Goal: Contribute content

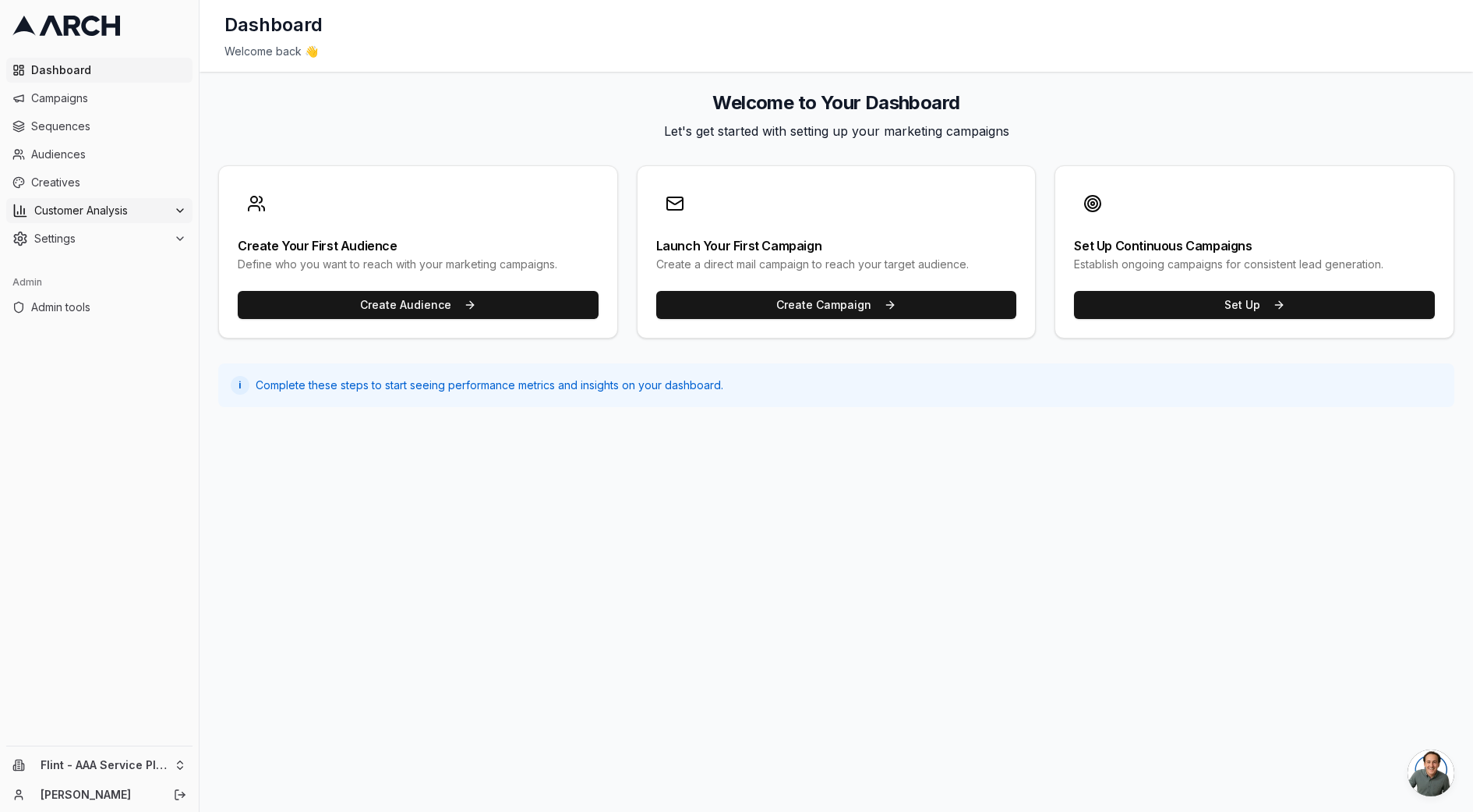
click at [109, 211] on span "Customer Analysis" at bounding box center [101, 211] width 133 height 16
click at [107, 252] on span "Customer Profiles" at bounding box center [102, 260] width 91 height 16
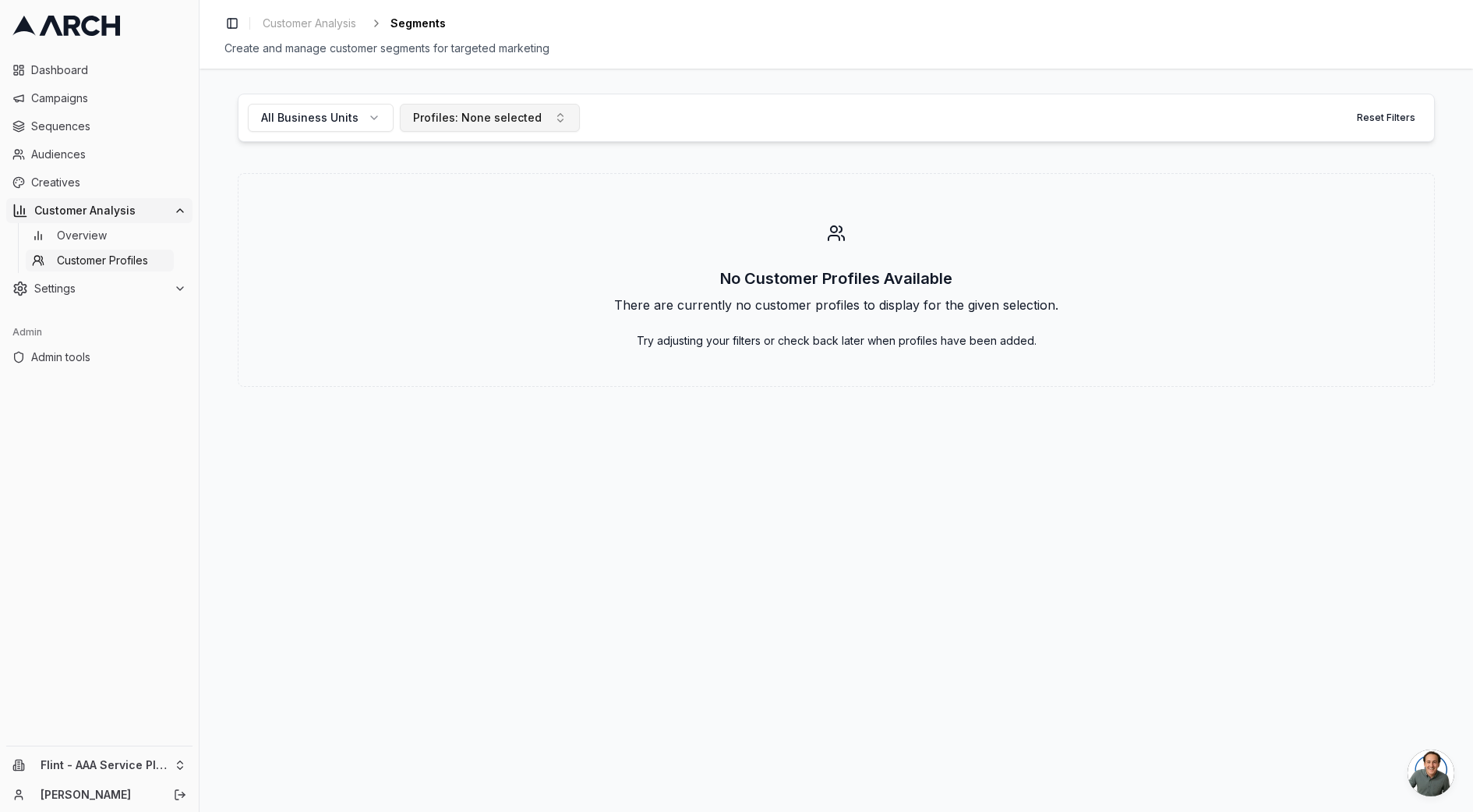
click at [509, 113] on div "Profiles: None selected" at bounding box center [477, 118] width 128 height 16
click at [340, 131] on button "All Business Units" at bounding box center [320, 117] width 146 height 28
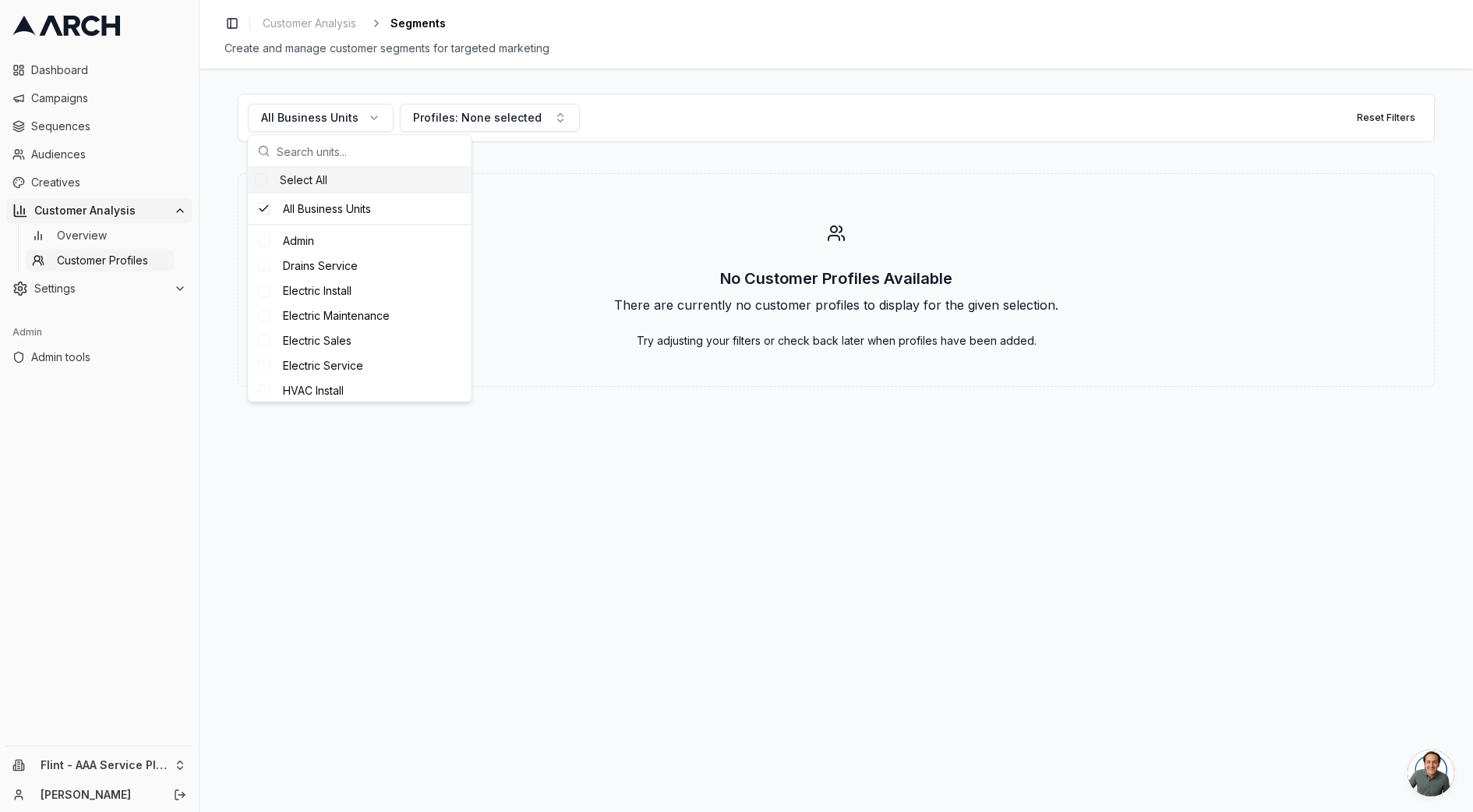
click at [597, 228] on div "No Customer Profiles Available There are currently no customer profiles to disp…" at bounding box center [836, 279] width 1198 height 214
click at [110, 243] on link "Overview" at bounding box center [99, 236] width 148 height 22
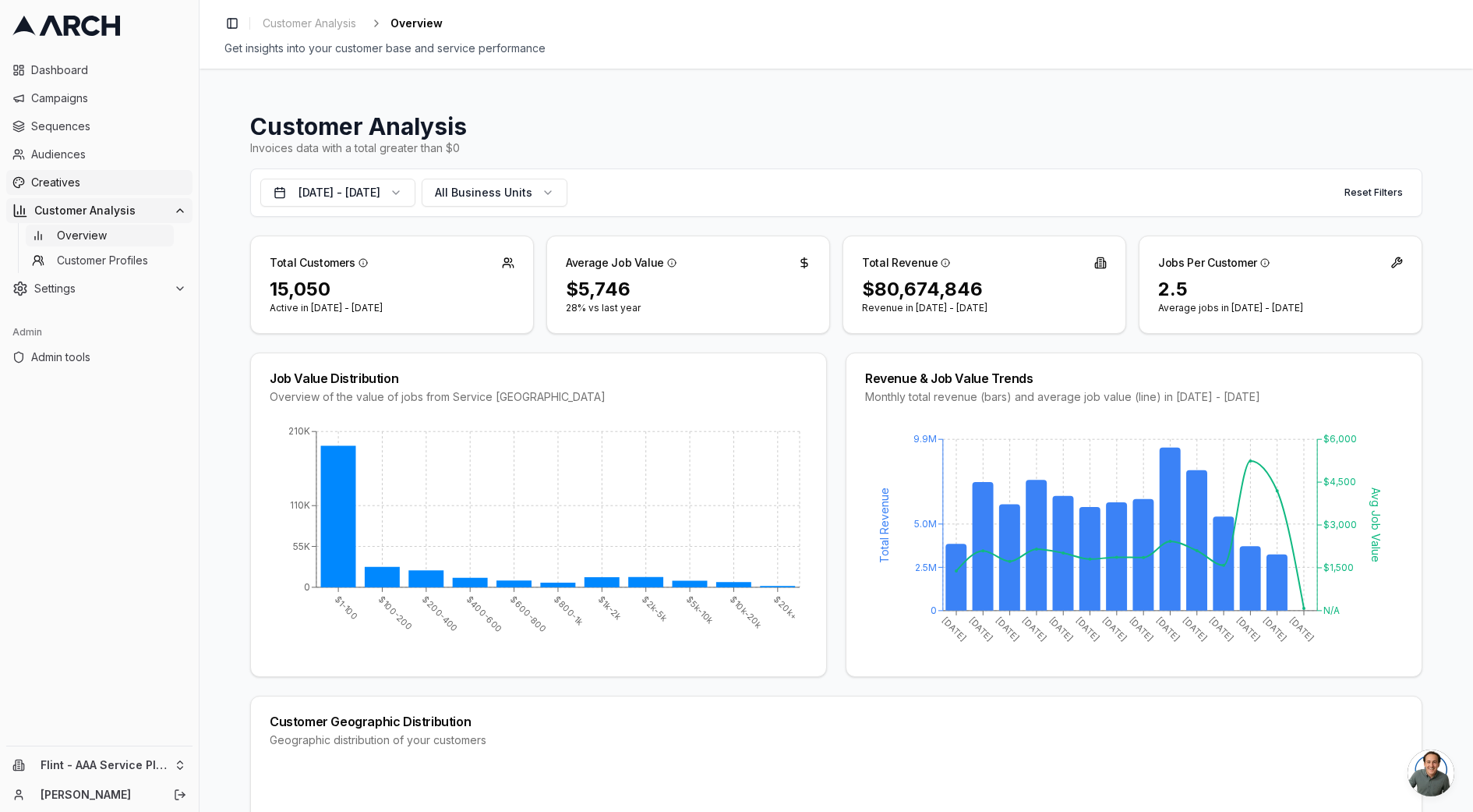
click at [74, 180] on span "Creatives" at bounding box center [108, 183] width 155 height 16
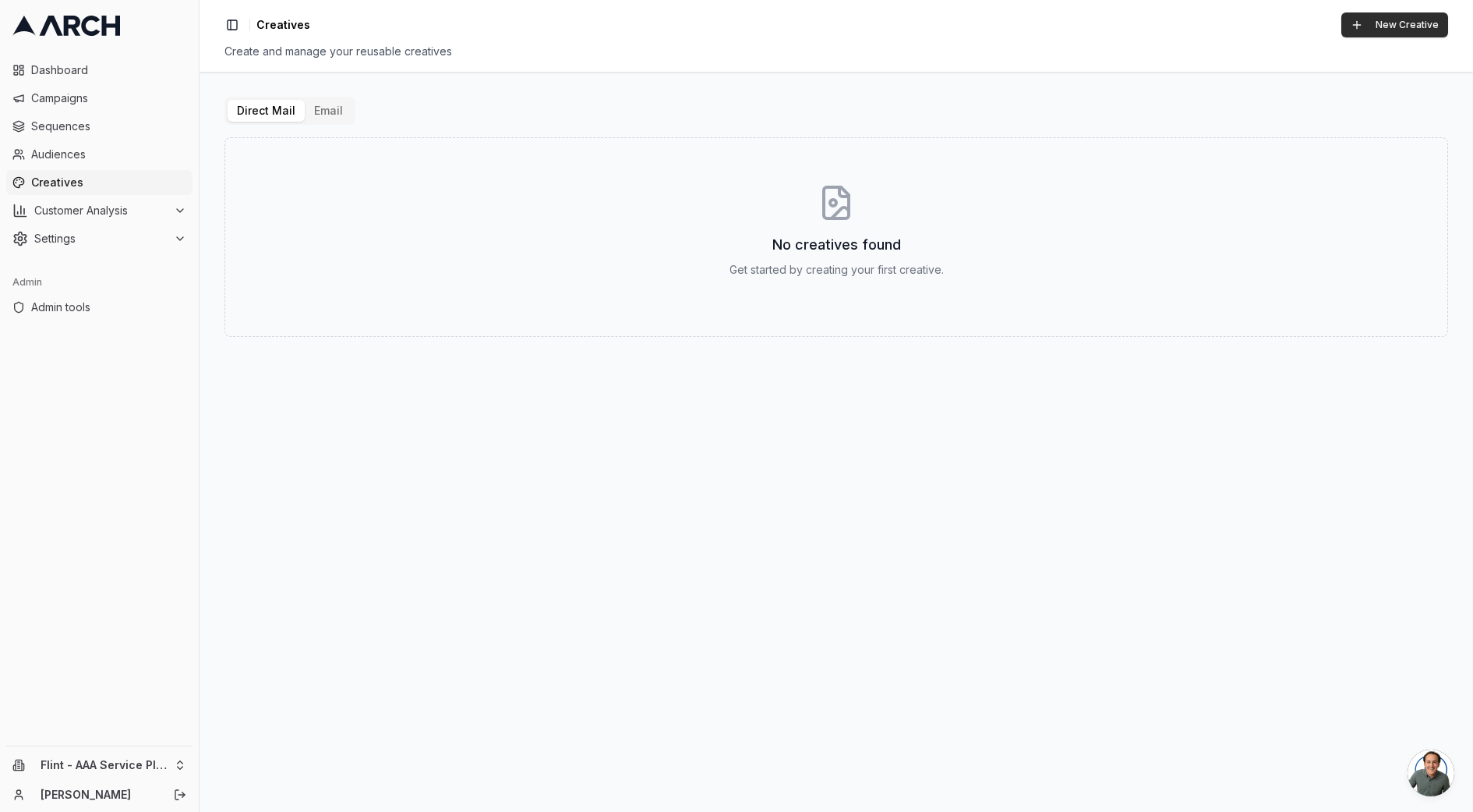
click at [1362, 26] on button "New Creative" at bounding box center [1394, 25] width 106 height 25
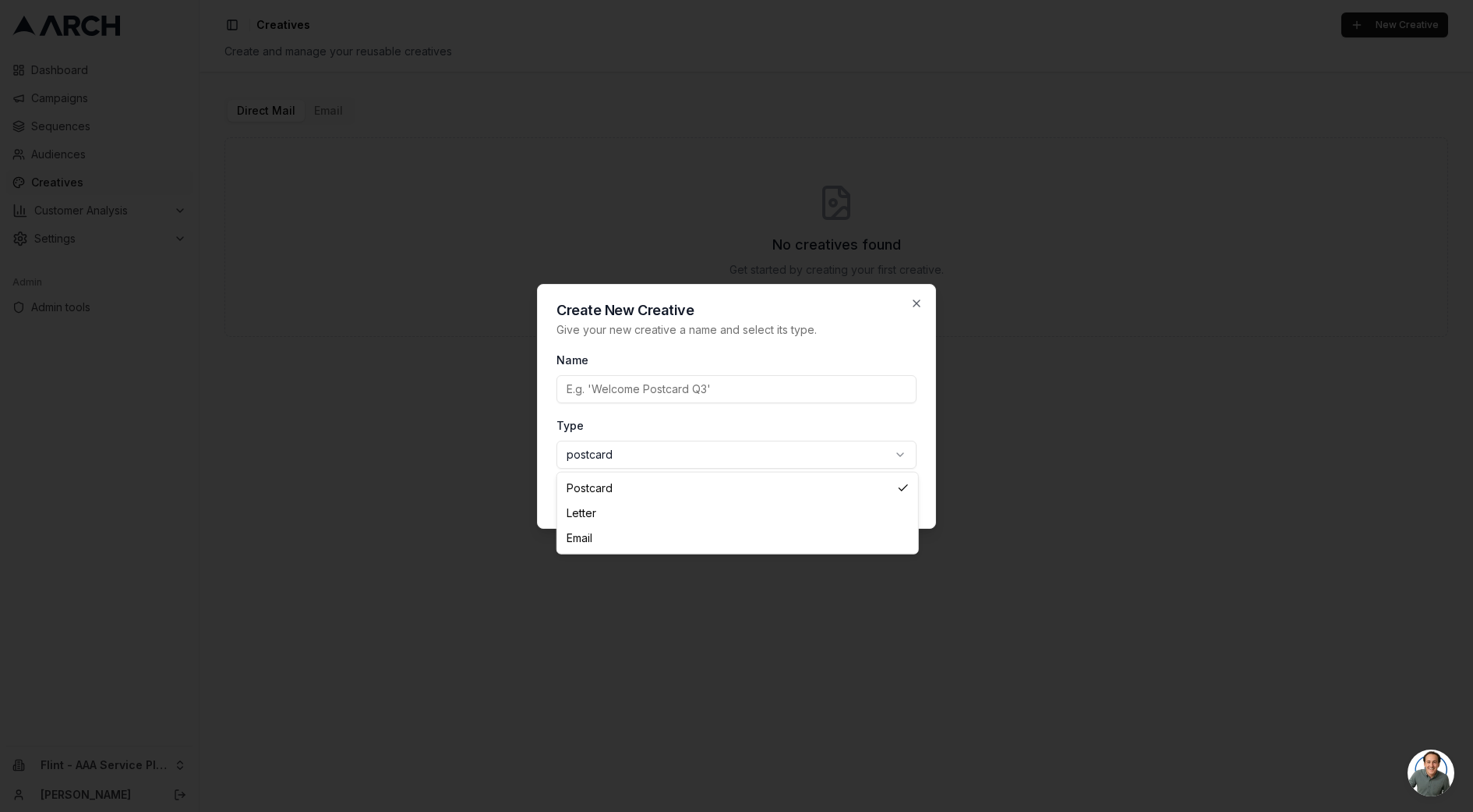
click at [689, 454] on body "Dashboard Campaigns Sequences Audiences Creatives Customer Analysis Settings Ad…" at bounding box center [736, 406] width 1473 height 812
click at [722, 291] on body "Dashboard Campaigns Sequences Audiences Creatives Customer Analysis Settings Ad…" at bounding box center [736, 406] width 1473 height 812
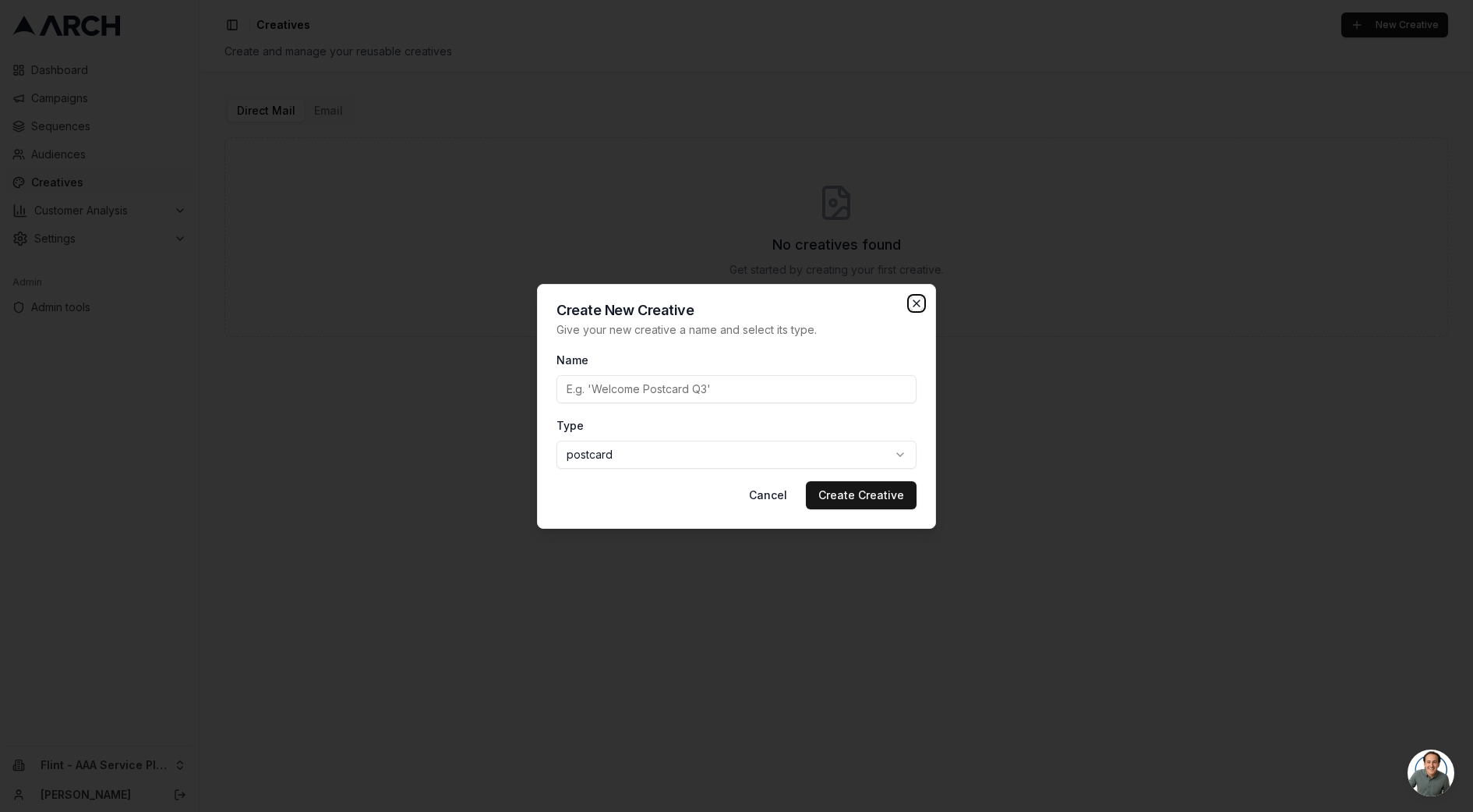
click at [920, 302] on icon "button" at bounding box center [916, 303] width 13 height 13
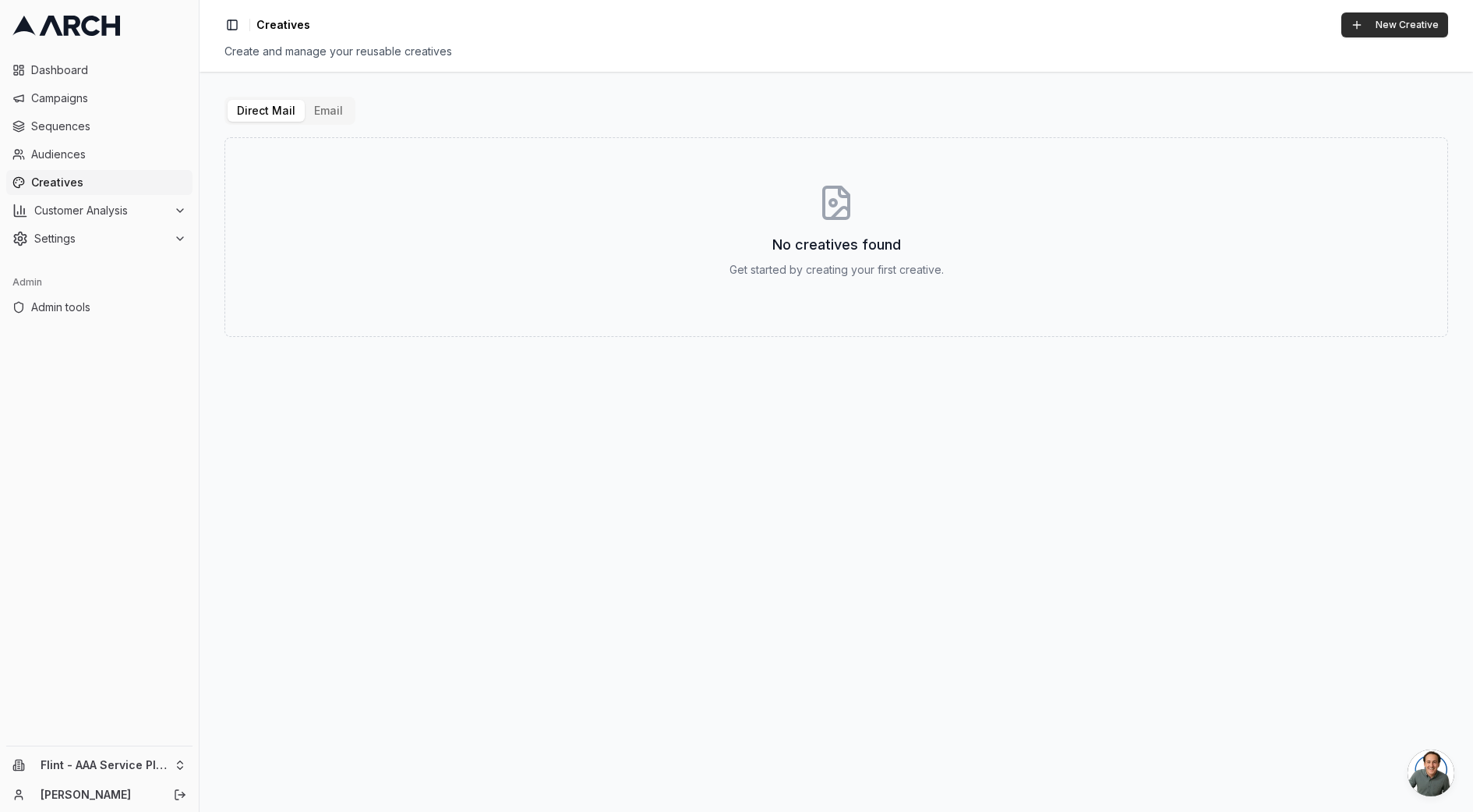
click at [1357, 26] on button "New Creative" at bounding box center [1394, 25] width 106 height 25
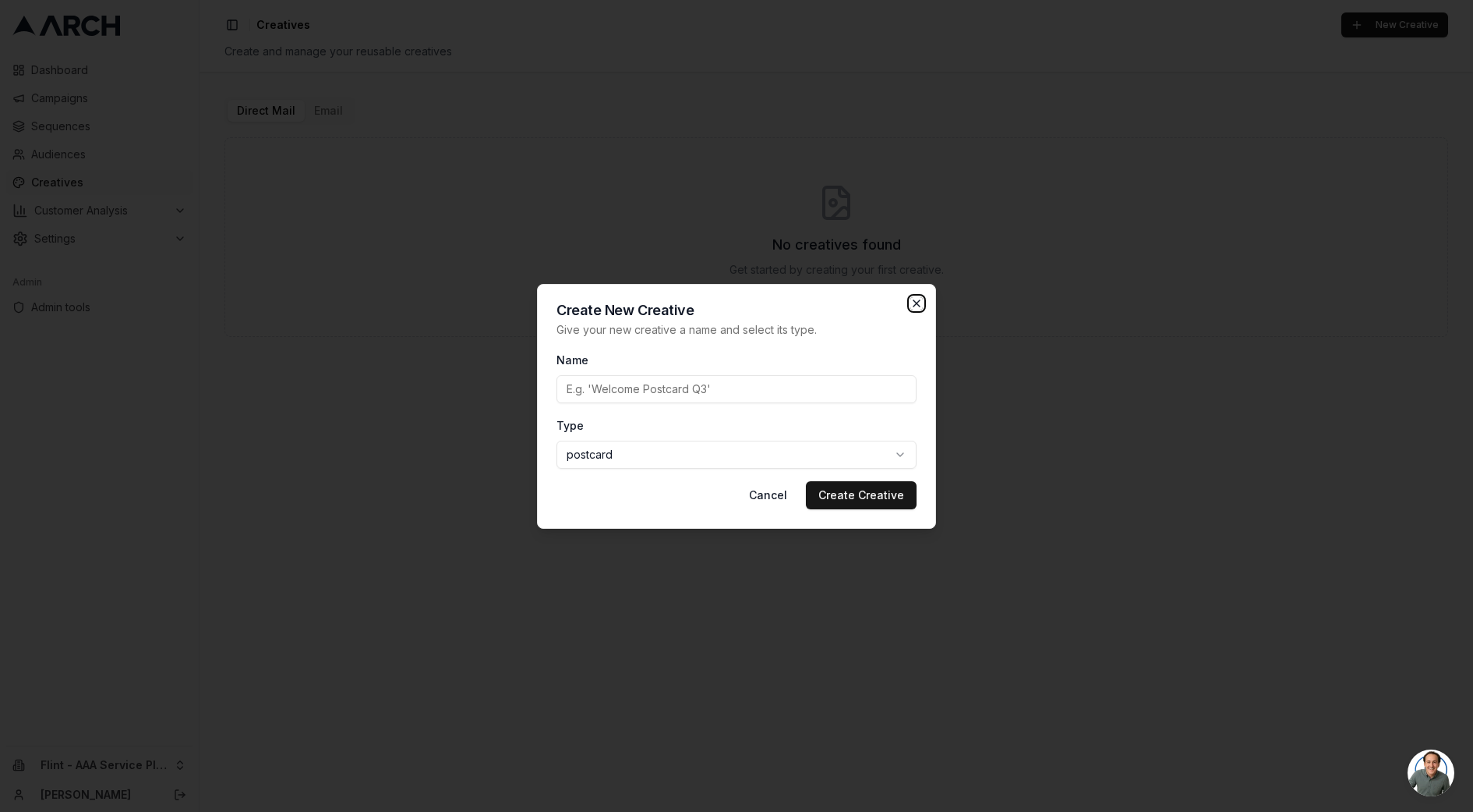
click at [920, 307] on icon "button" at bounding box center [916, 303] width 13 height 13
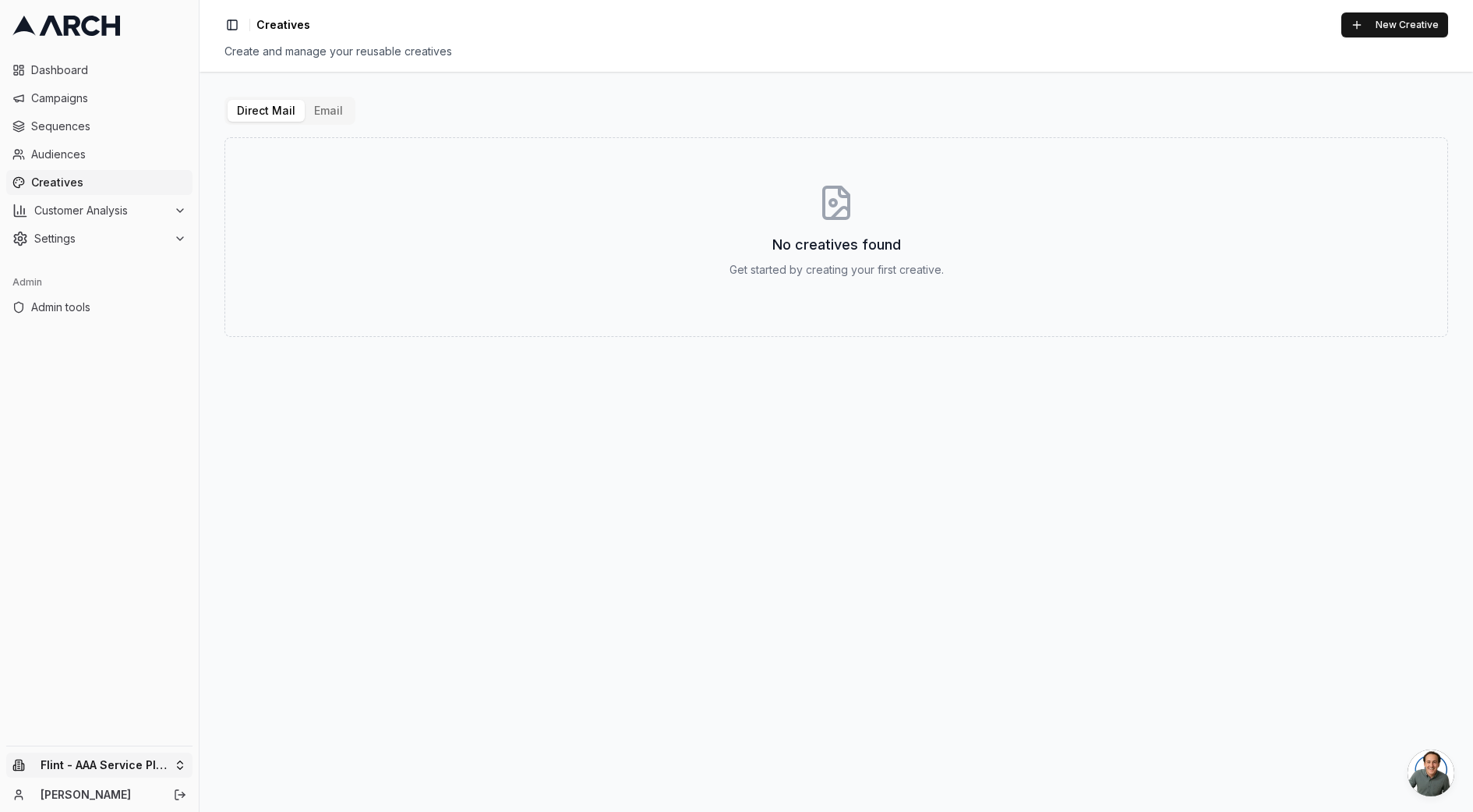
click at [121, 764] on html "Dashboard Campaigns Sequences Audiences Creatives Customer Analysis Settings Ad…" at bounding box center [736, 406] width 1473 height 812
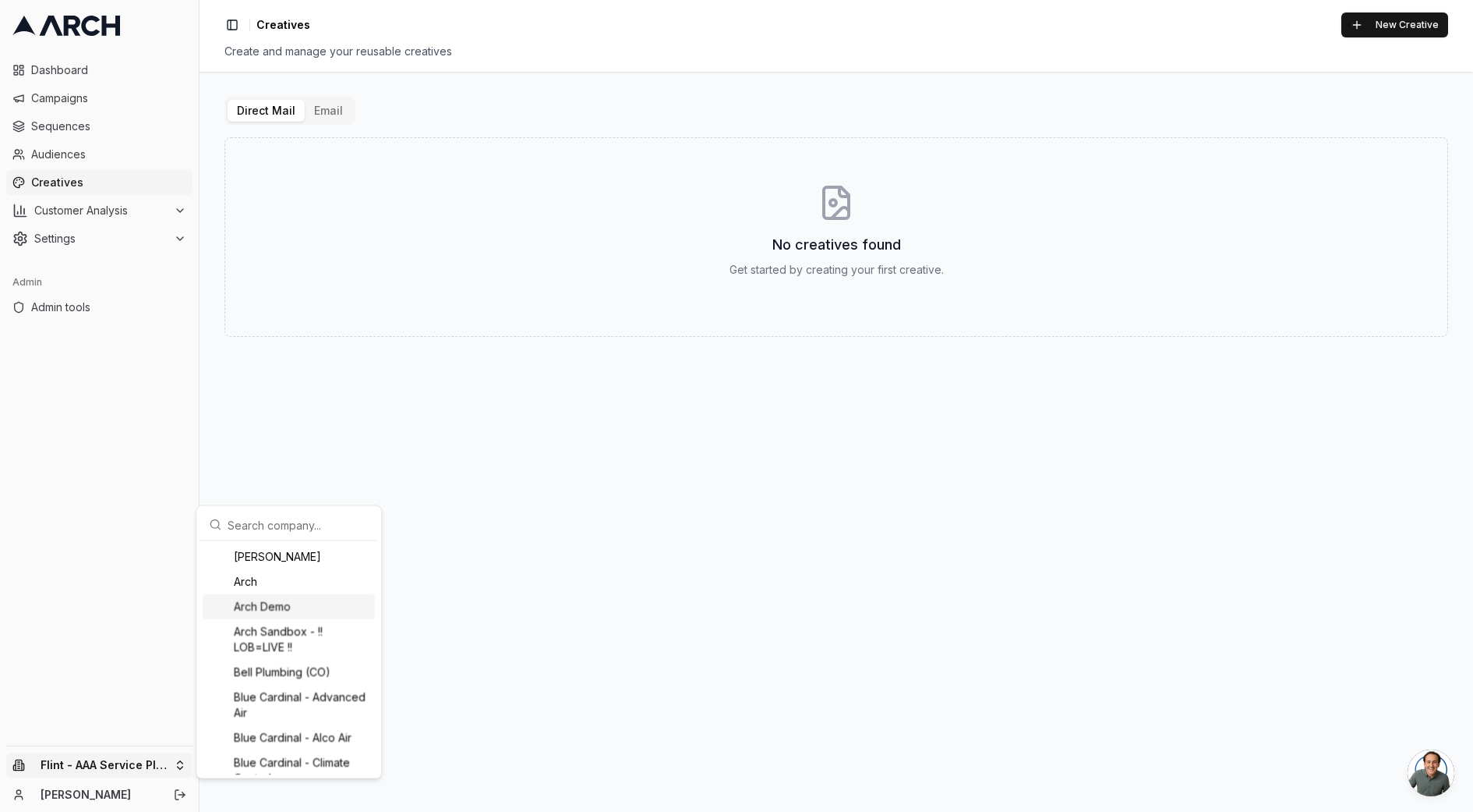
click at [273, 608] on div "Arch Demo" at bounding box center [288, 606] width 172 height 25
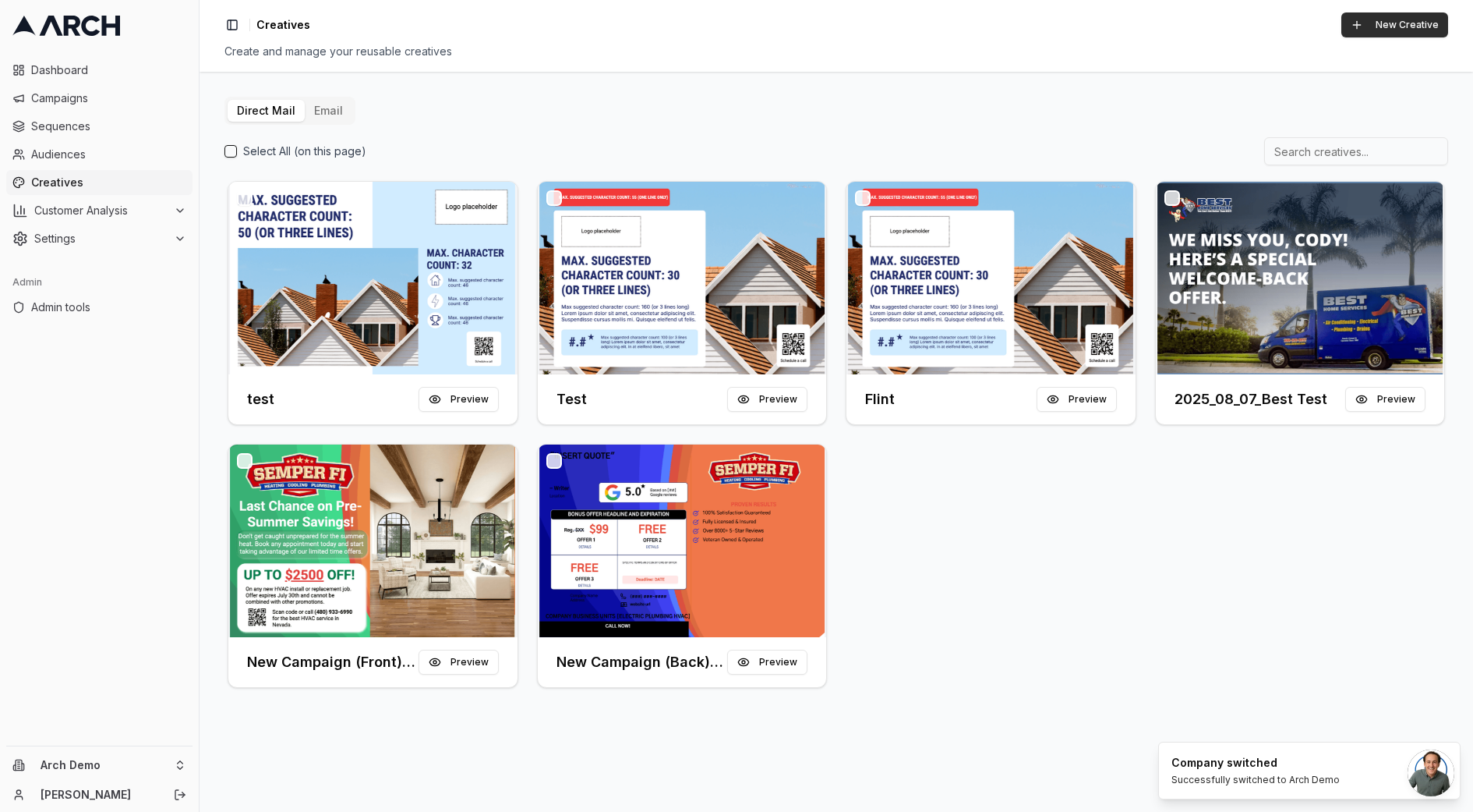
click at [1387, 25] on button "New Creative" at bounding box center [1394, 25] width 106 height 25
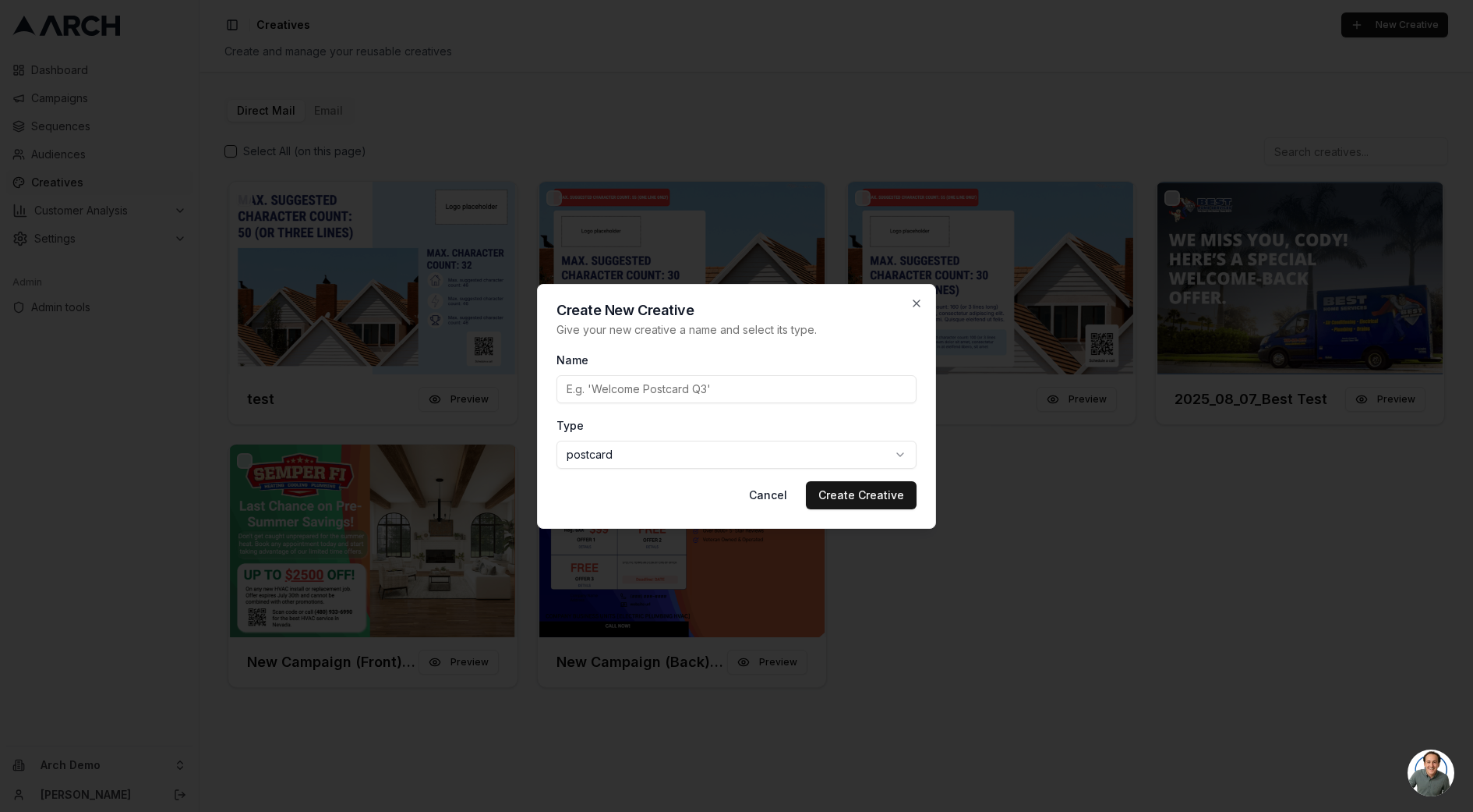
click at [756, 458] on body "Dashboard Campaigns Sequences Audiences Creatives Customer Analysis Settings Ad…" at bounding box center [736, 406] width 1473 height 812
click at [706, 389] on input "Name" at bounding box center [736, 389] width 360 height 28
type input "test 1"
click at [843, 504] on button "Create Creative" at bounding box center [861, 495] width 110 height 28
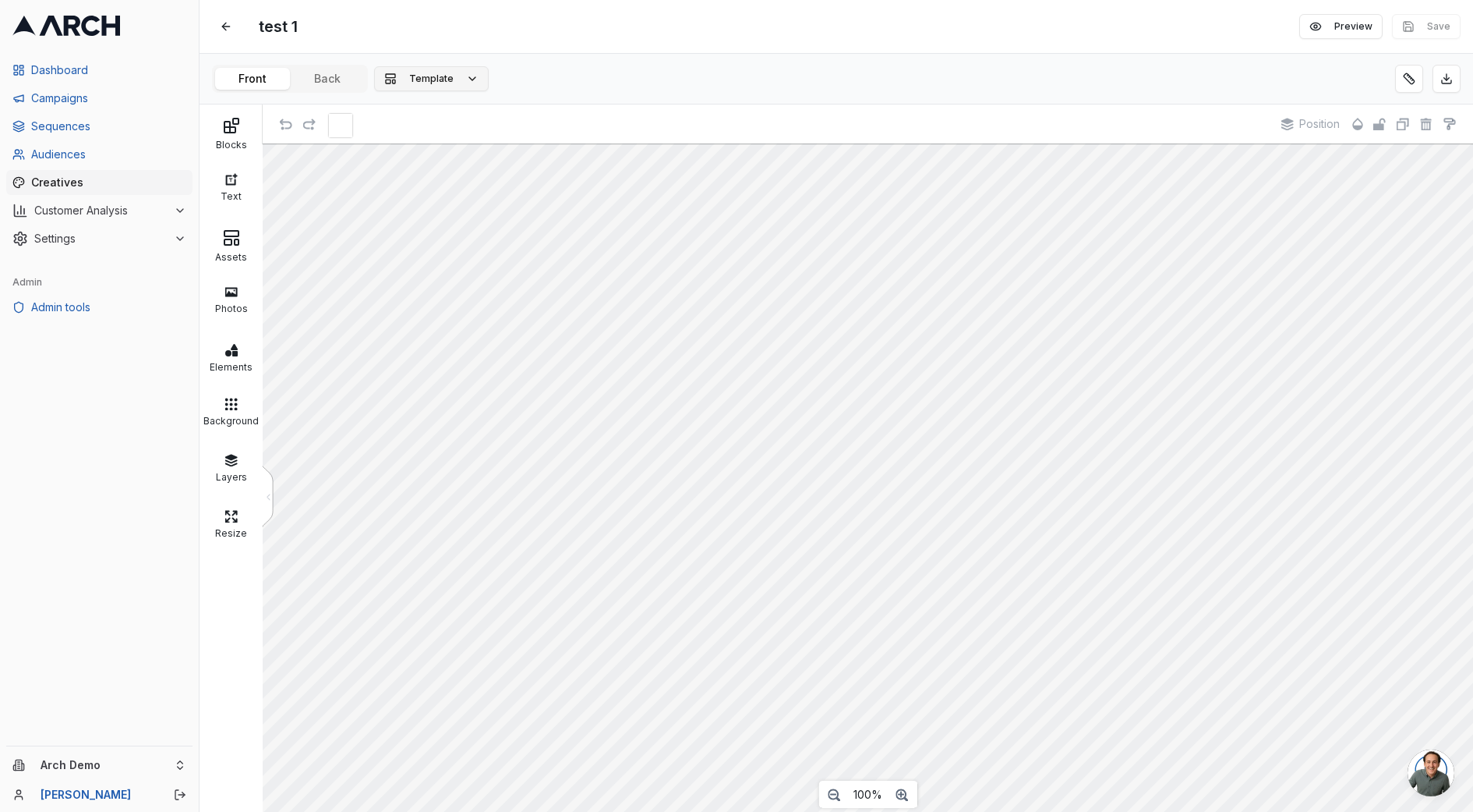
click at [428, 78] on span "Template" at bounding box center [431, 79] width 45 height 13
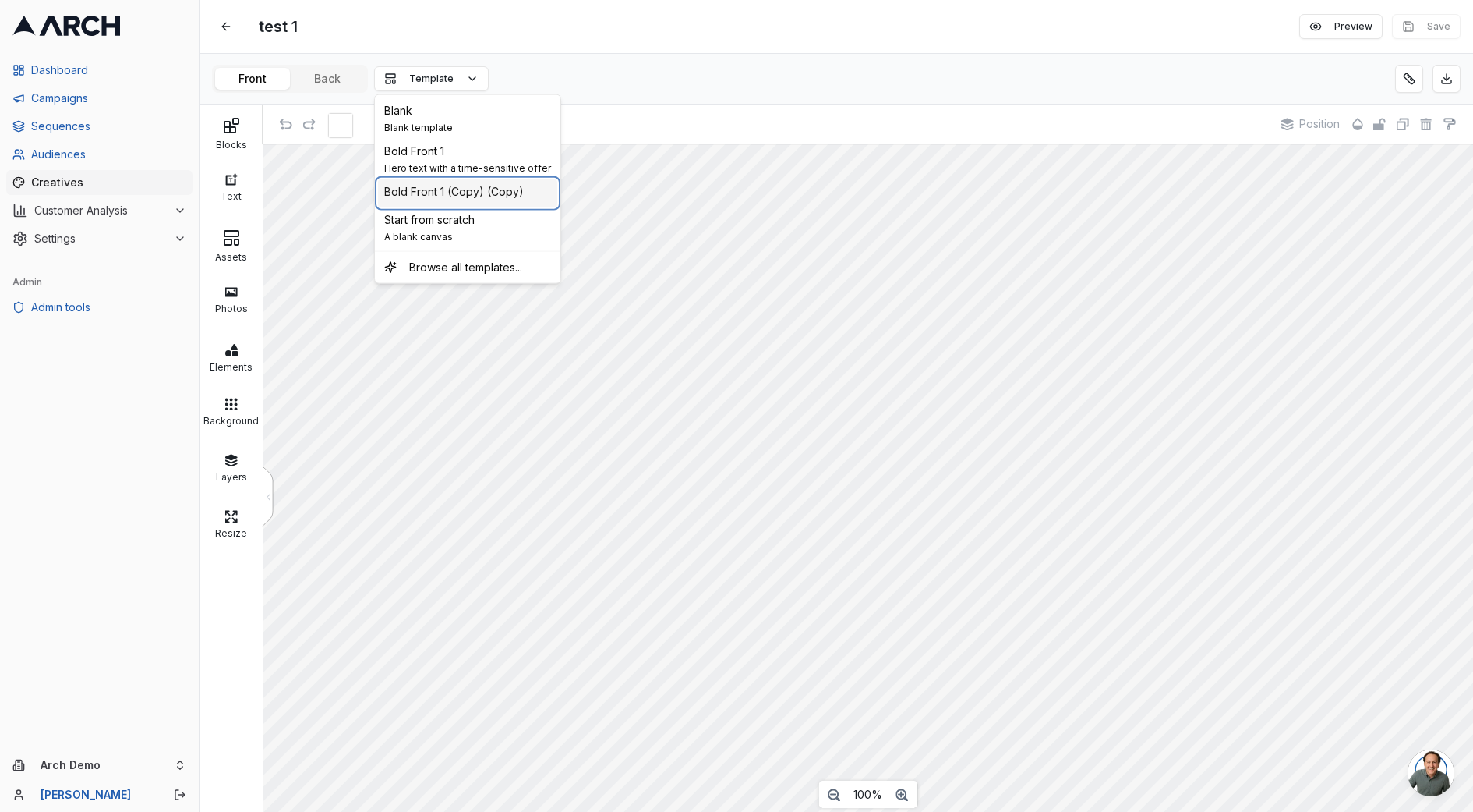
click at [472, 186] on span "Bold Front 1 (Copy) (Copy)" at bounding box center [454, 192] width 139 height 16
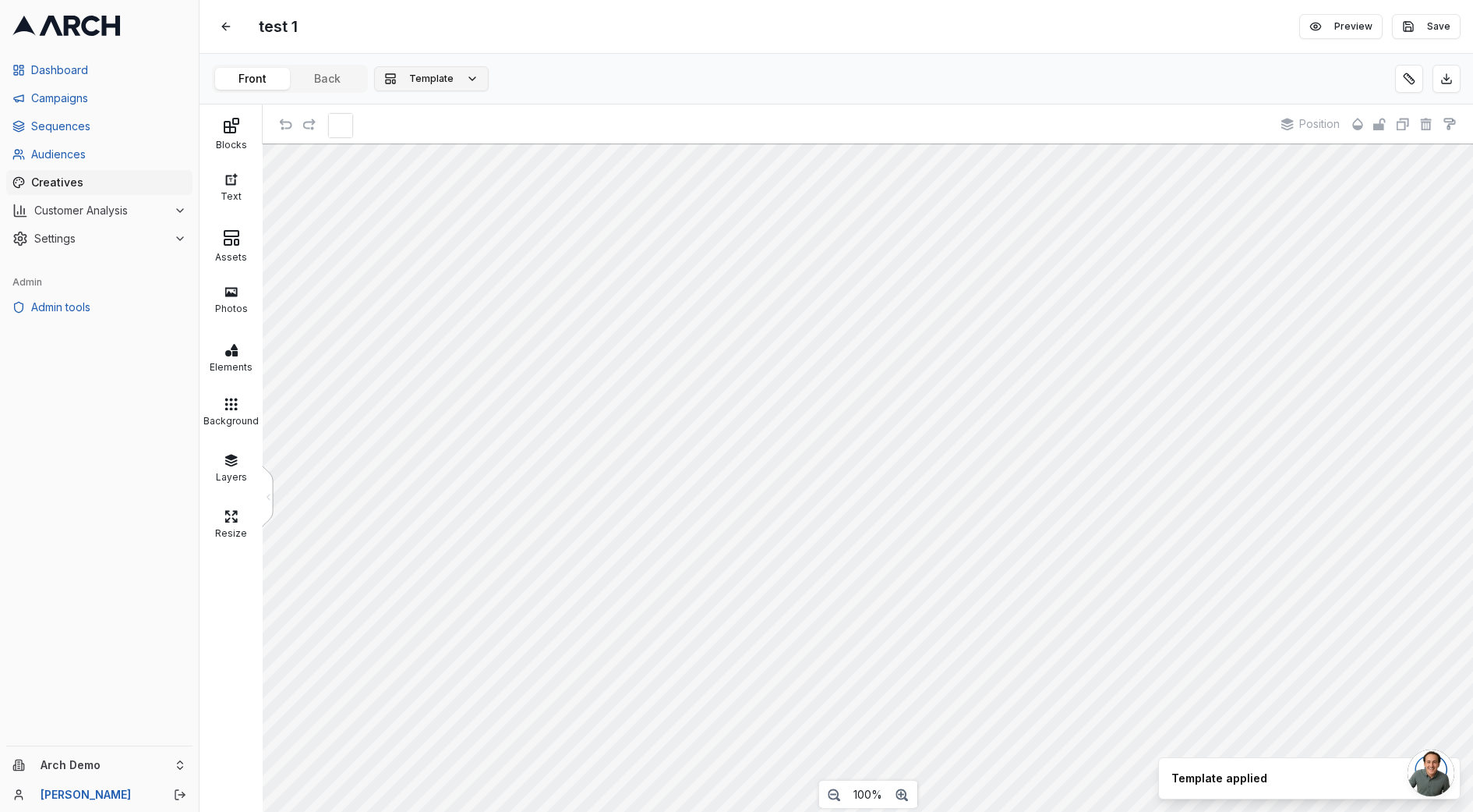
click at [462, 81] on button "Template" at bounding box center [430, 79] width 114 height 25
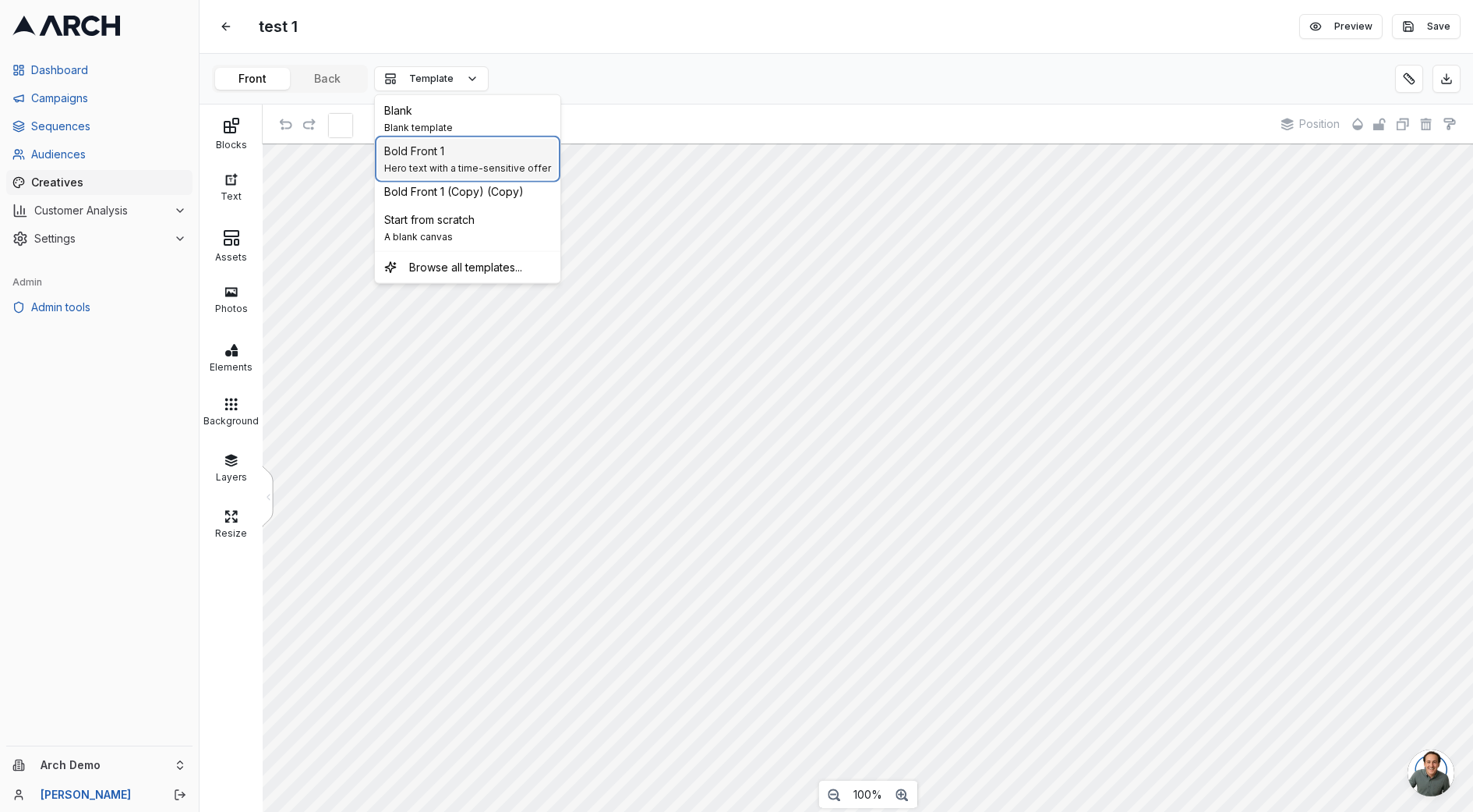
click at [475, 168] on span "Hero text with a time-sensitive offer" at bounding box center [468, 168] width 167 height 13
